Goal: Information Seeking & Learning: Find specific fact

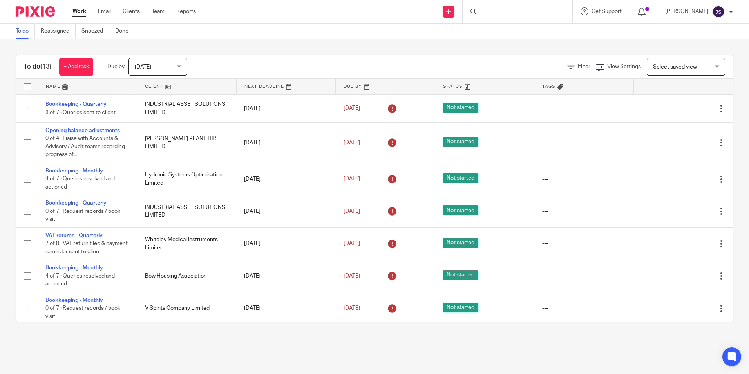
click at [531, 12] on div at bounding box center [518, 11] width 110 height 23
click at [530, 9] on input "Search" at bounding box center [514, 12] width 71 height 7
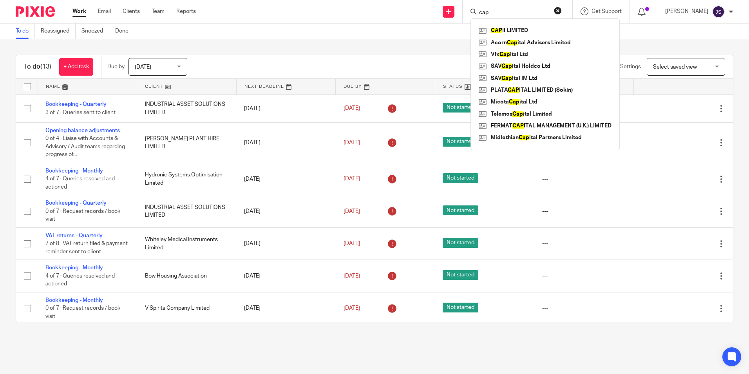
type input "cap"
click at [532, 22] on div "CAP II LIMITED Acorn Cap ital Advisers Limited Vix Cap ital Ltd SAV Cap ital Ho…" at bounding box center [545, 84] width 149 height 132
click at [532, 24] on div "CAP II LIMITED Acorn Cap ital Advisers Limited Vix Cap ital Ltd SAV Cap ital Ho…" at bounding box center [545, 84] width 149 height 132
click at [532, 31] on link at bounding box center [545, 31] width 137 height 12
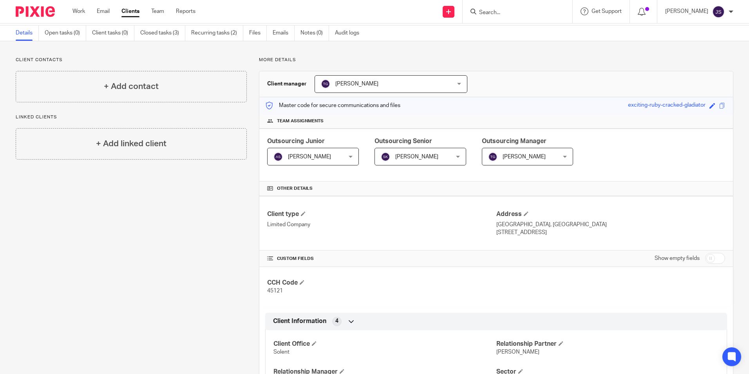
scroll to position [39, 0]
